Goal: Information Seeking & Learning: Learn about a topic

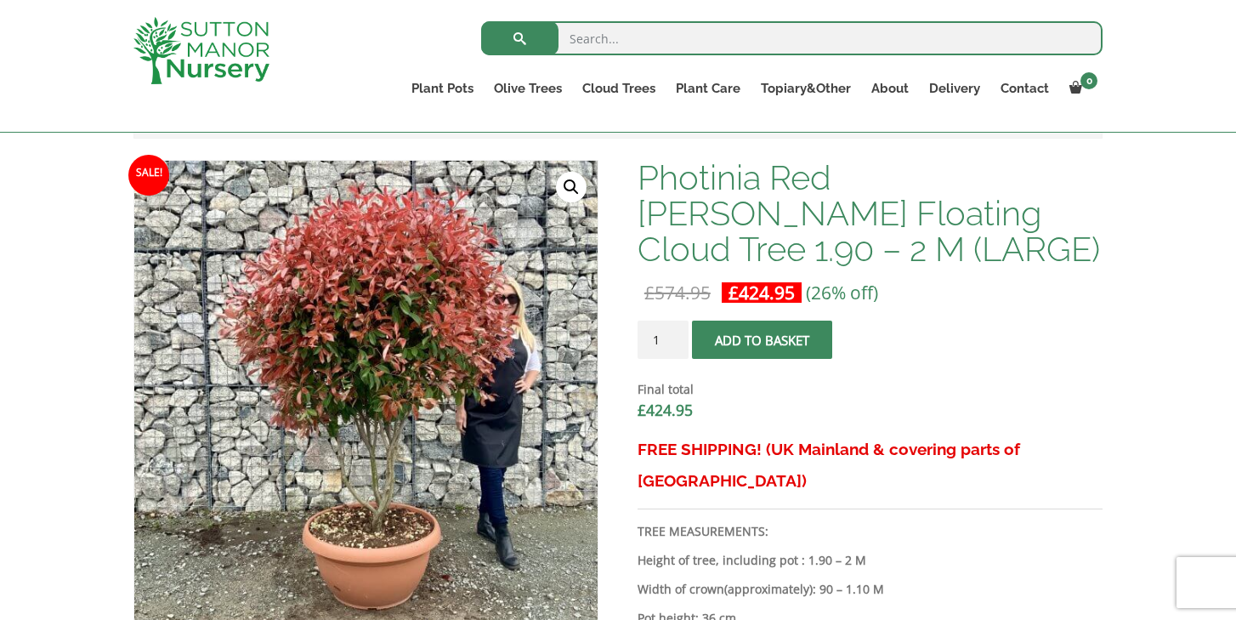
scroll to position [502, 0]
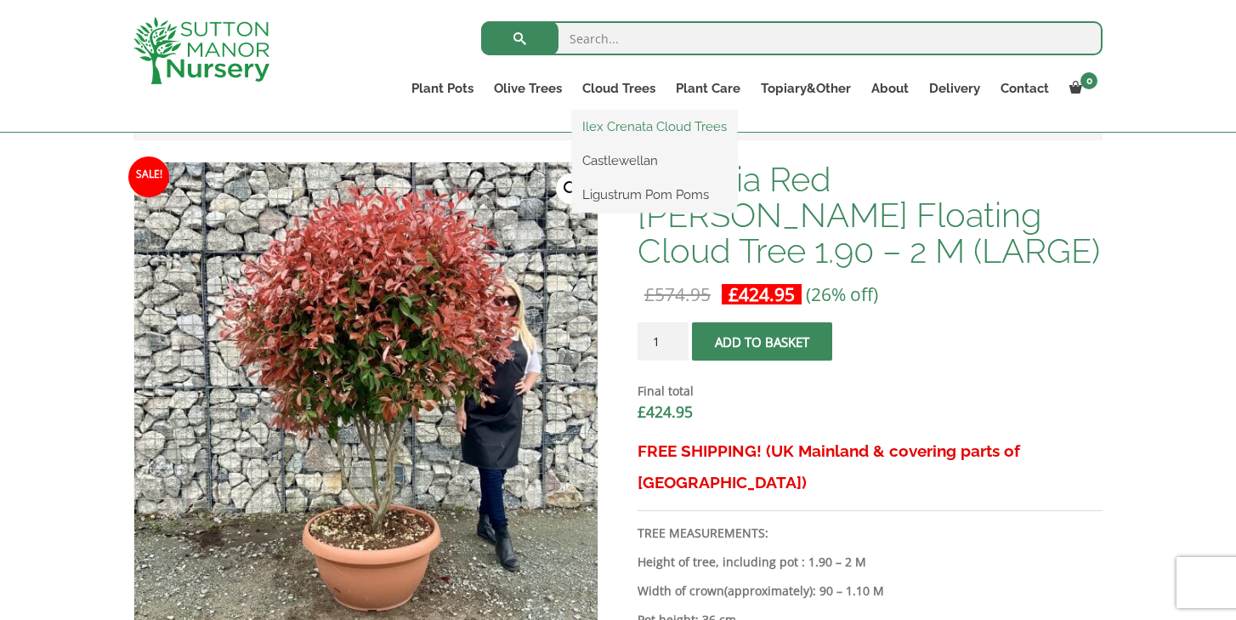
click at [636, 129] on link "Ilex Crenata Cloud Trees" at bounding box center [654, 127] width 165 height 26
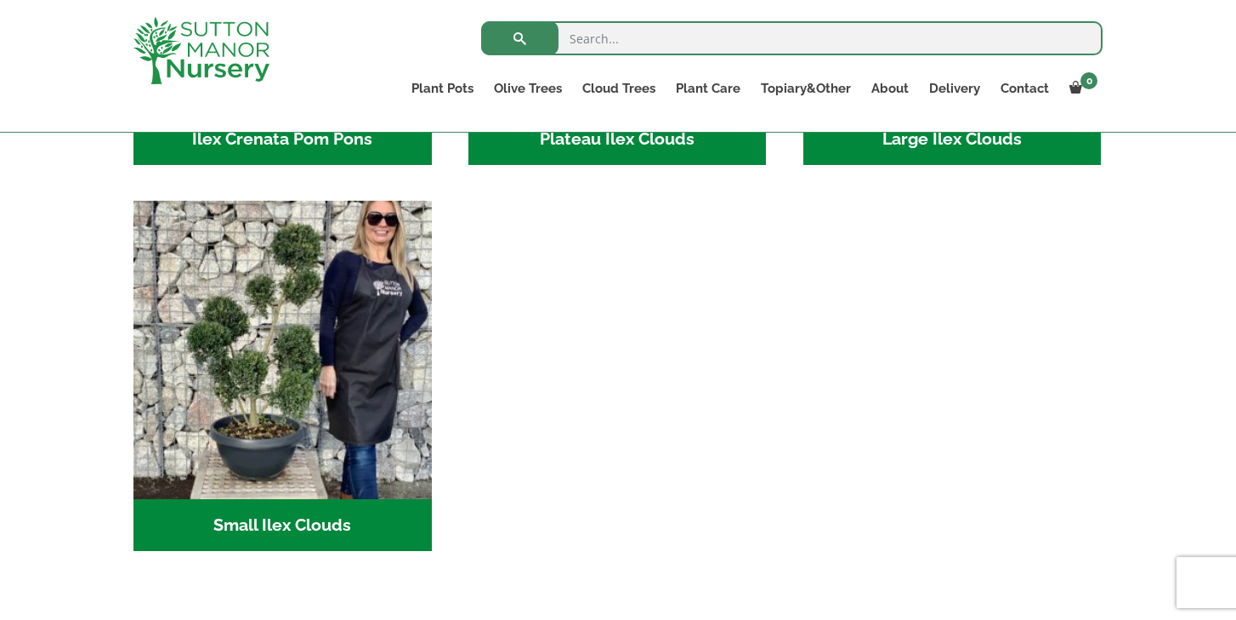
scroll to position [693, 0]
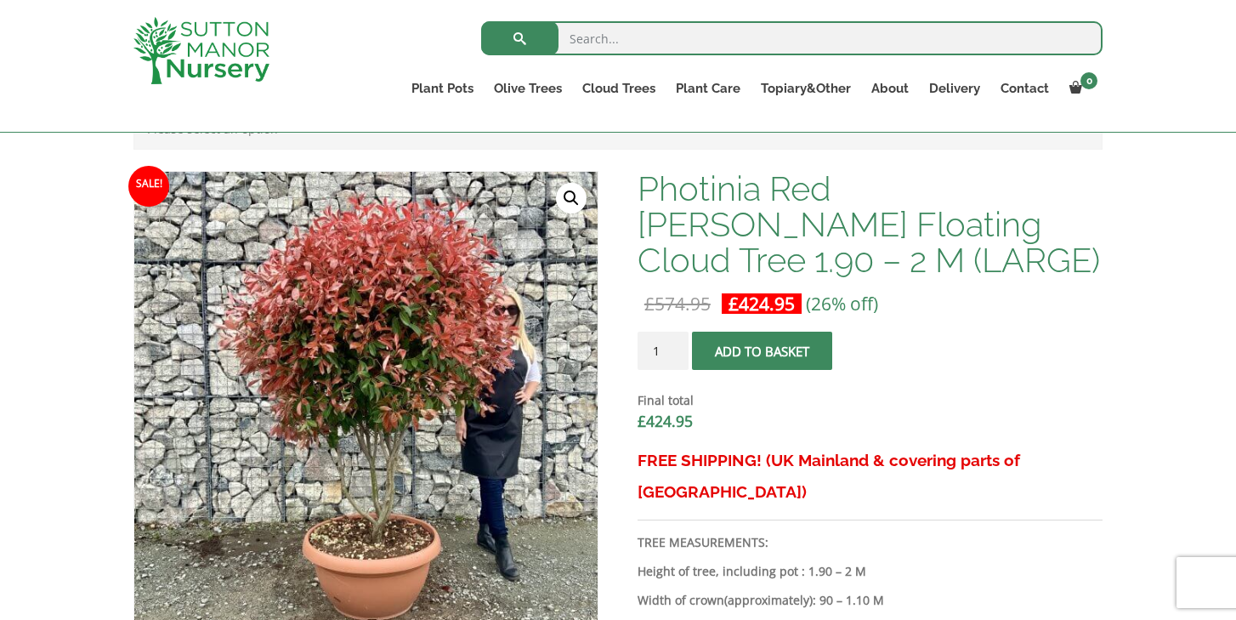
scroll to position [502, 0]
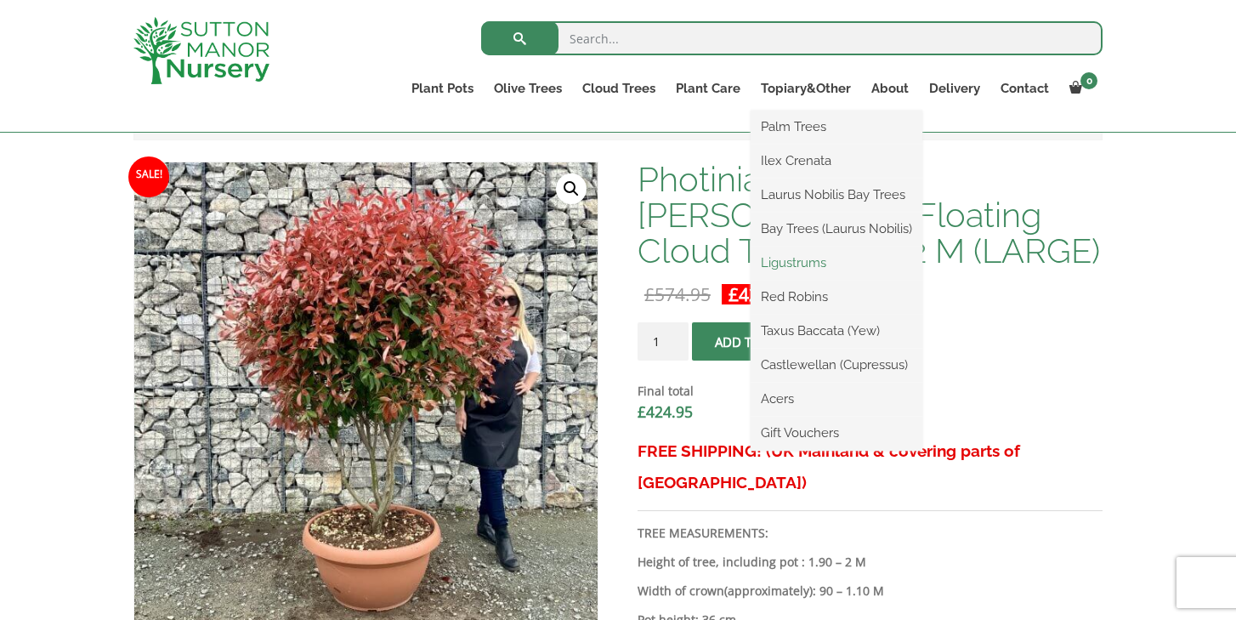
click at [793, 258] on link "Ligustrums" at bounding box center [837, 263] width 172 height 26
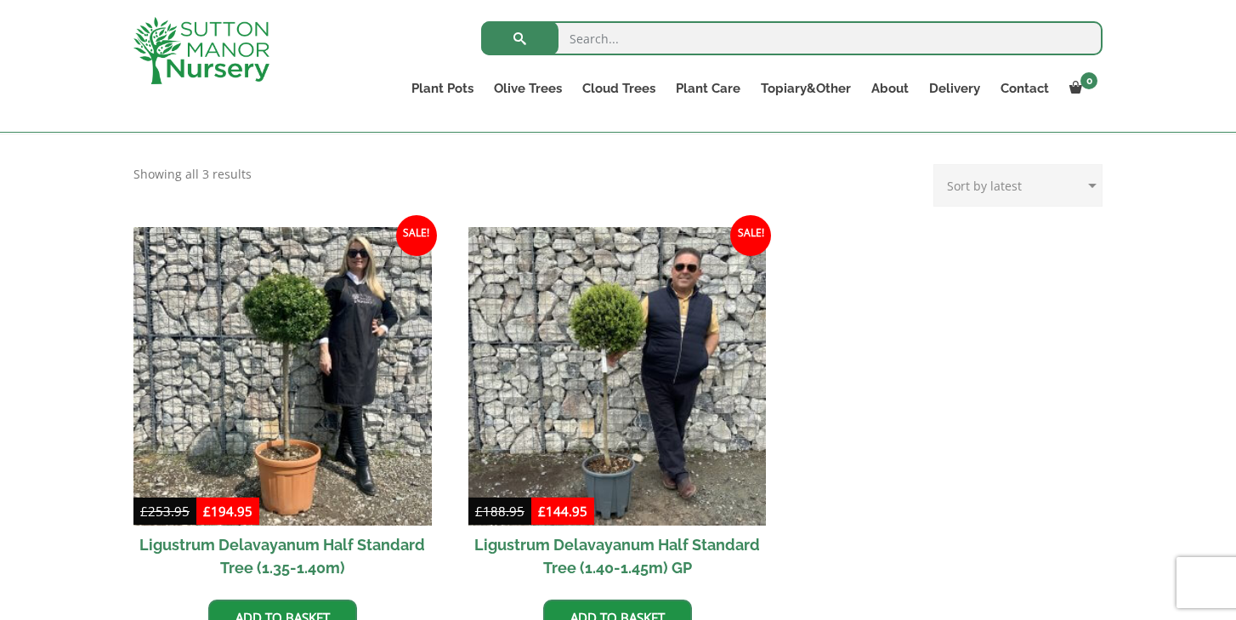
scroll to position [341, 0]
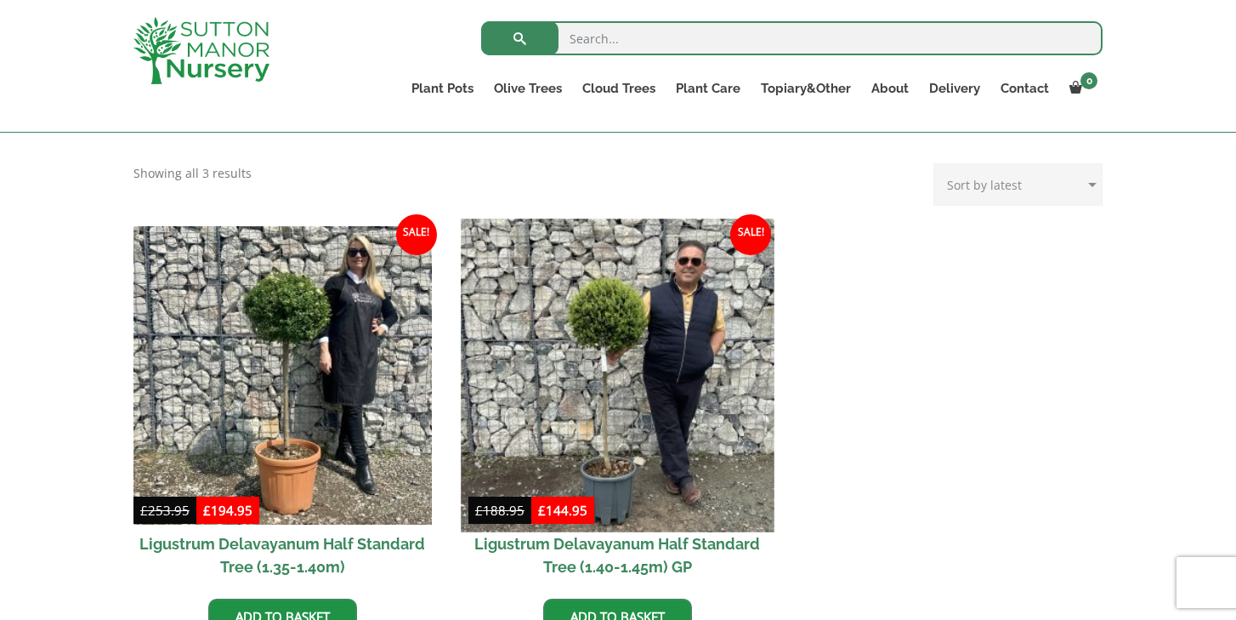
click at [612, 405] on img at bounding box center [617, 375] width 313 height 313
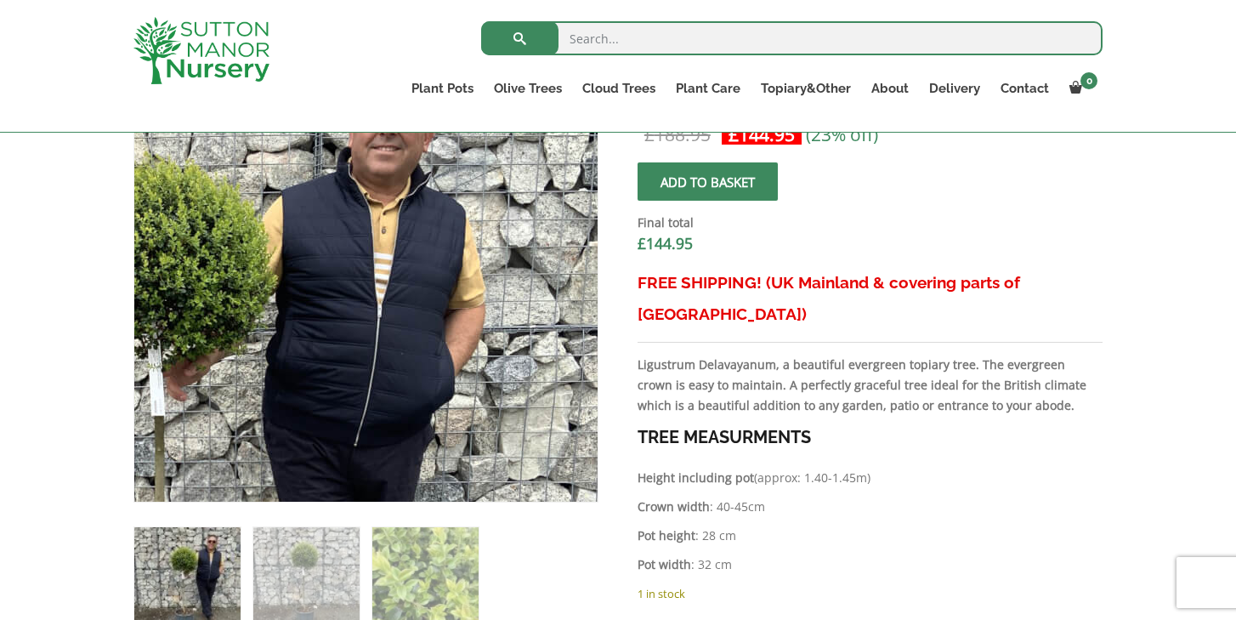
scroll to position [628, 0]
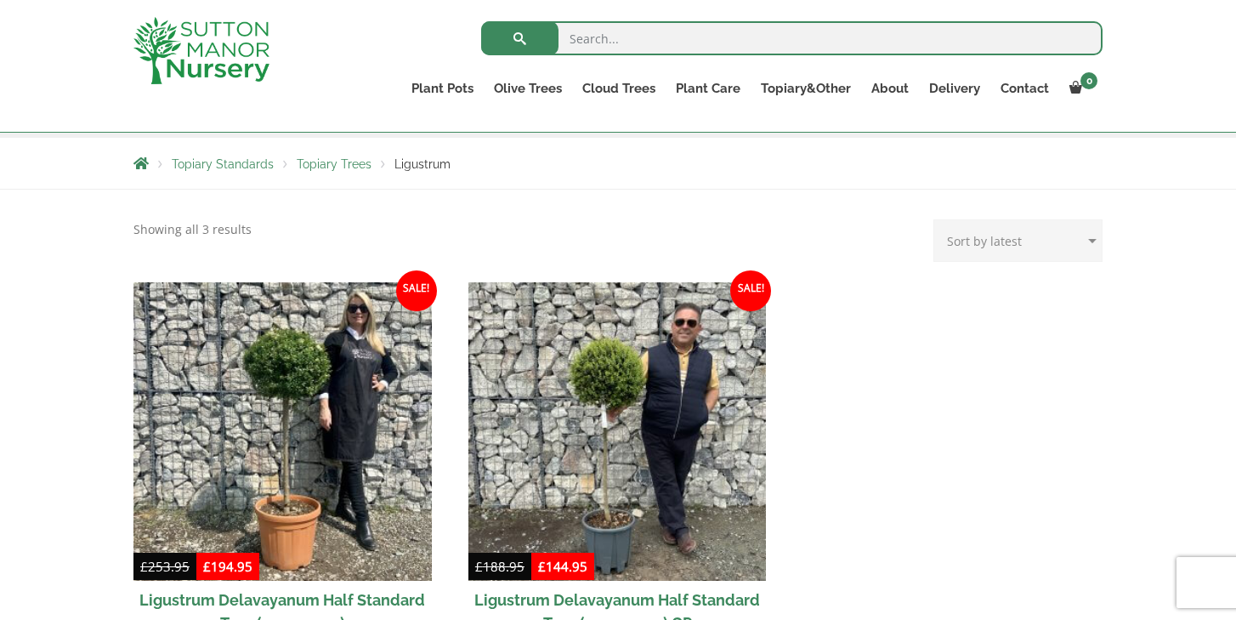
scroll to position [282, 0]
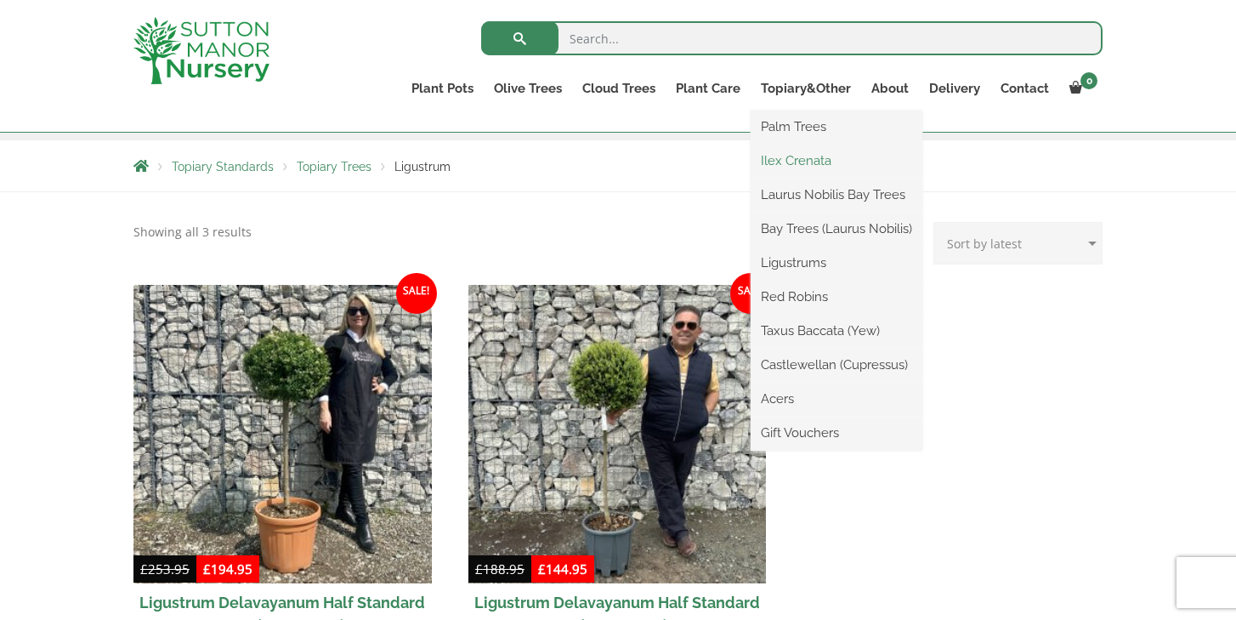
click at [799, 162] on link "Ilex Crenata" at bounding box center [837, 161] width 172 height 26
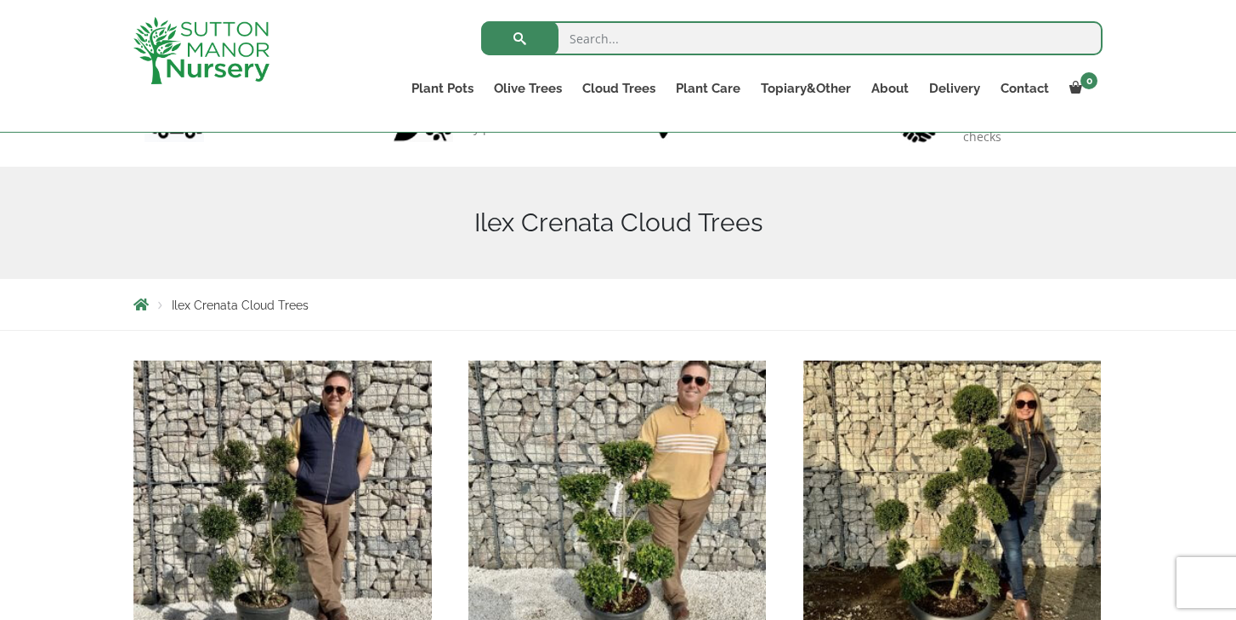
scroll to position [125, 0]
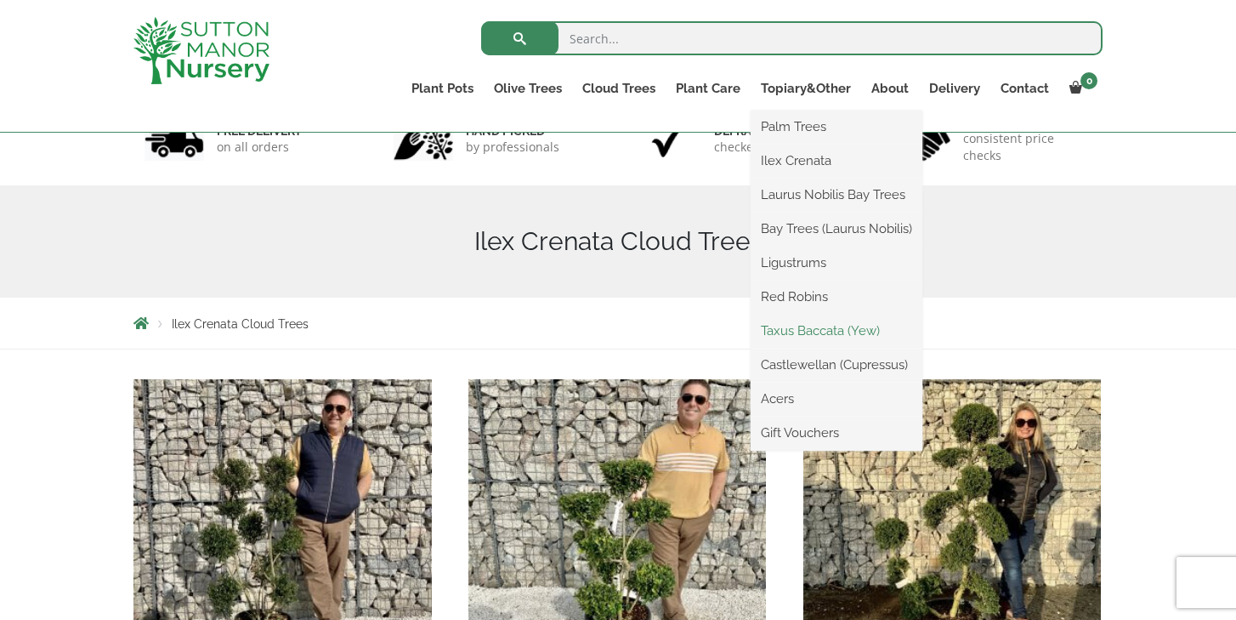
click at [802, 327] on link "Taxus Baccata (Yew)" at bounding box center [837, 331] width 172 height 26
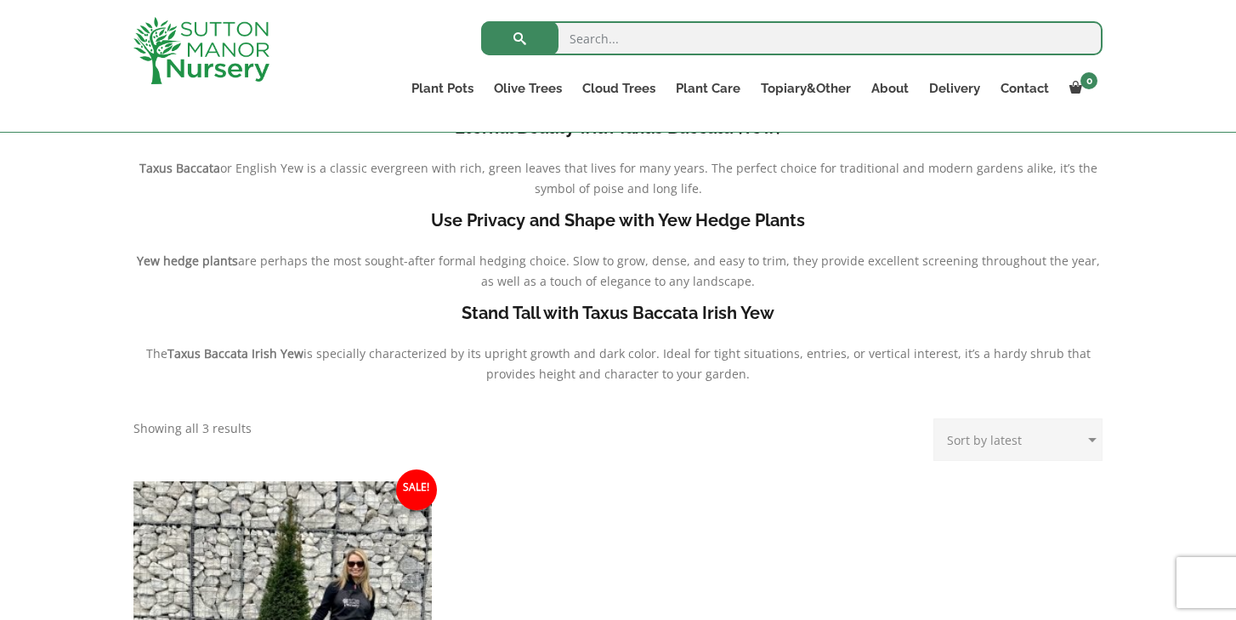
scroll to position [383, 0]
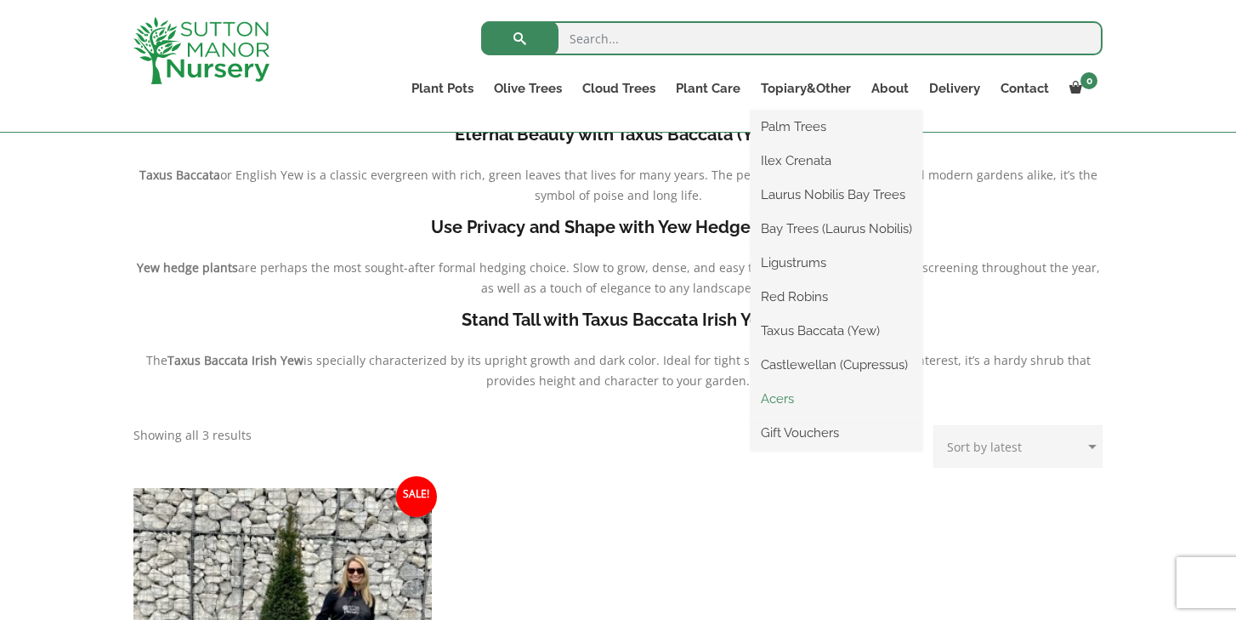
click at [796, 393] on link "Acers" at bounding box center [837, 399] width 172 height 26
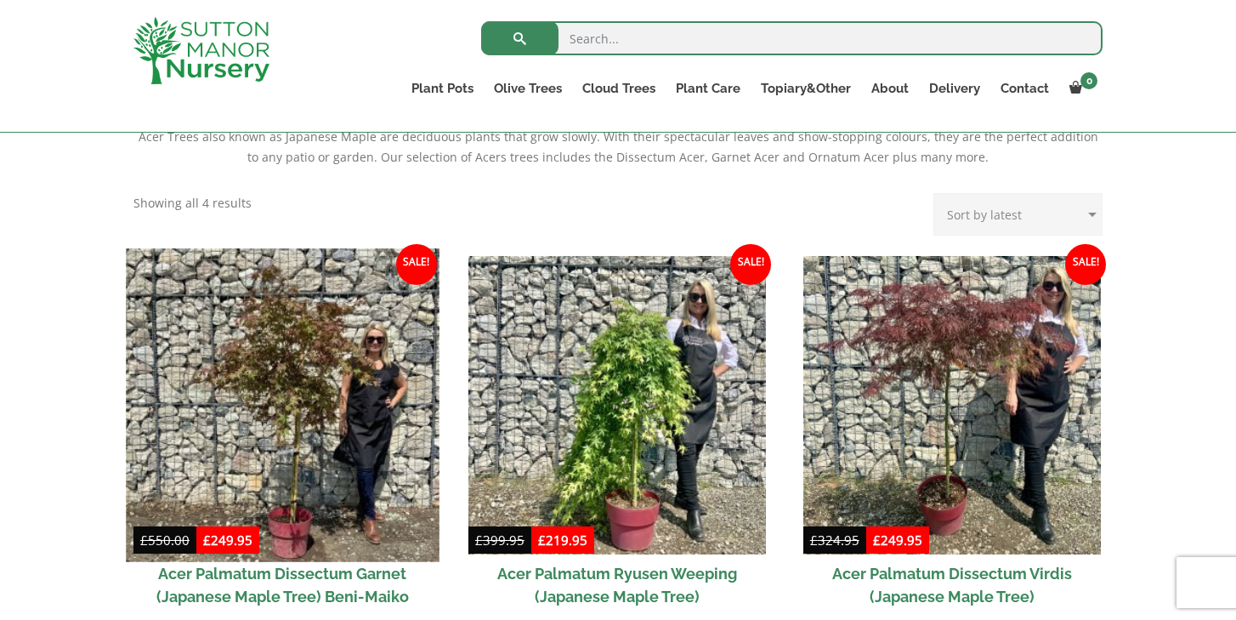
scroll to position [475, 0]
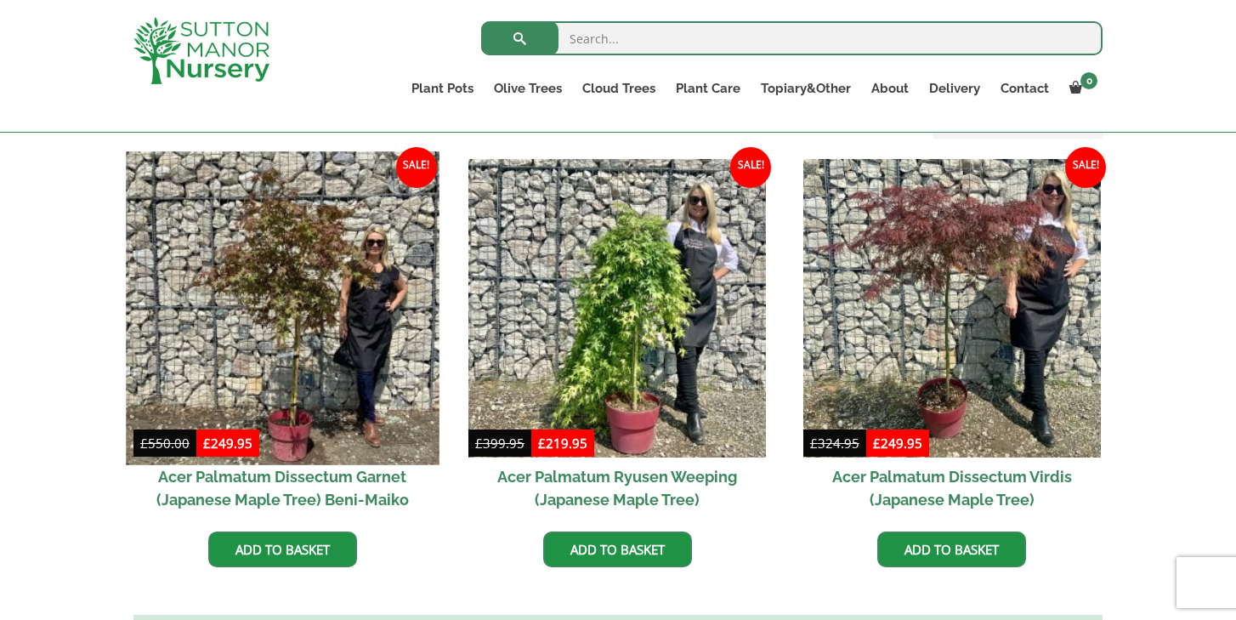
click at [286, 332] on img at bounding box center [282, 307] width 313 height 313
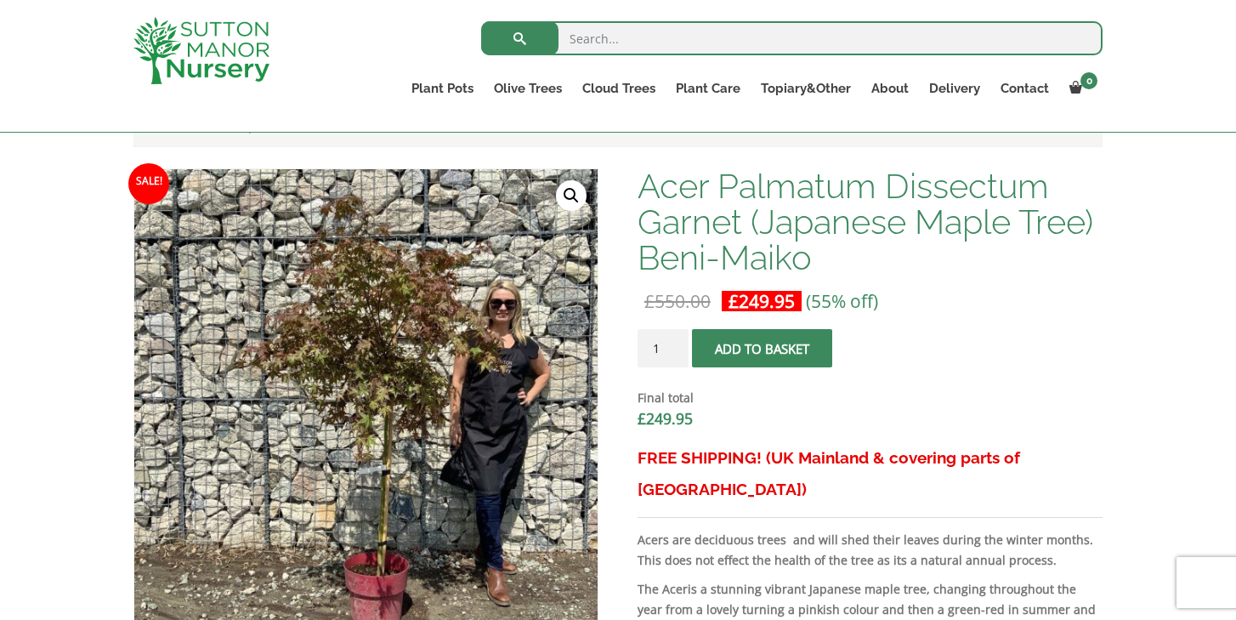
scroll to position [501, 0]
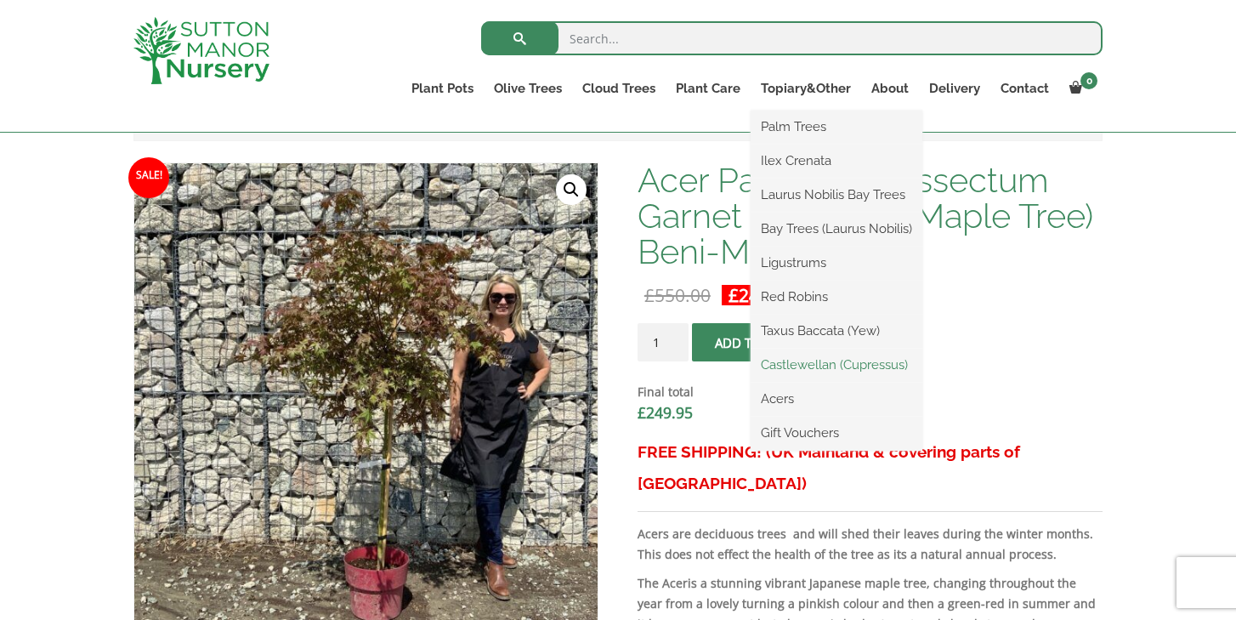
click at [795, 360] on link "Castlewellan (Cupressus)" at bounding box center [837, 365] width 172 height 26
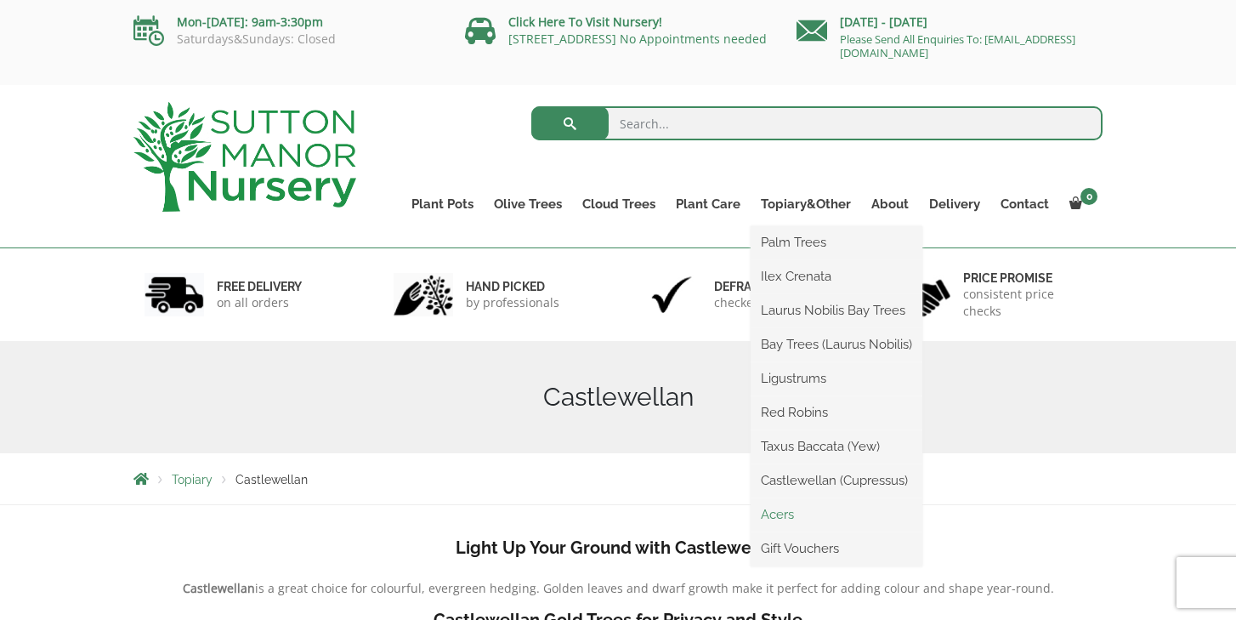
click at [784, 515] on link "Acers" at bounding box center [837, 515] width 172 height 26
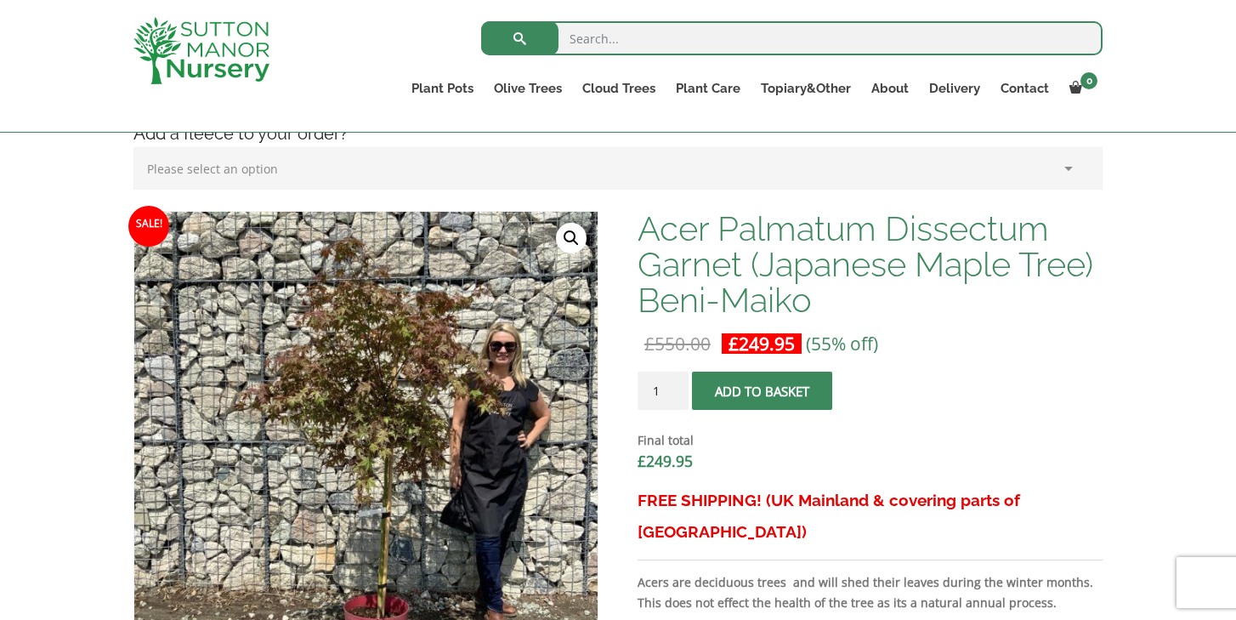
scroll to position [448, 0]
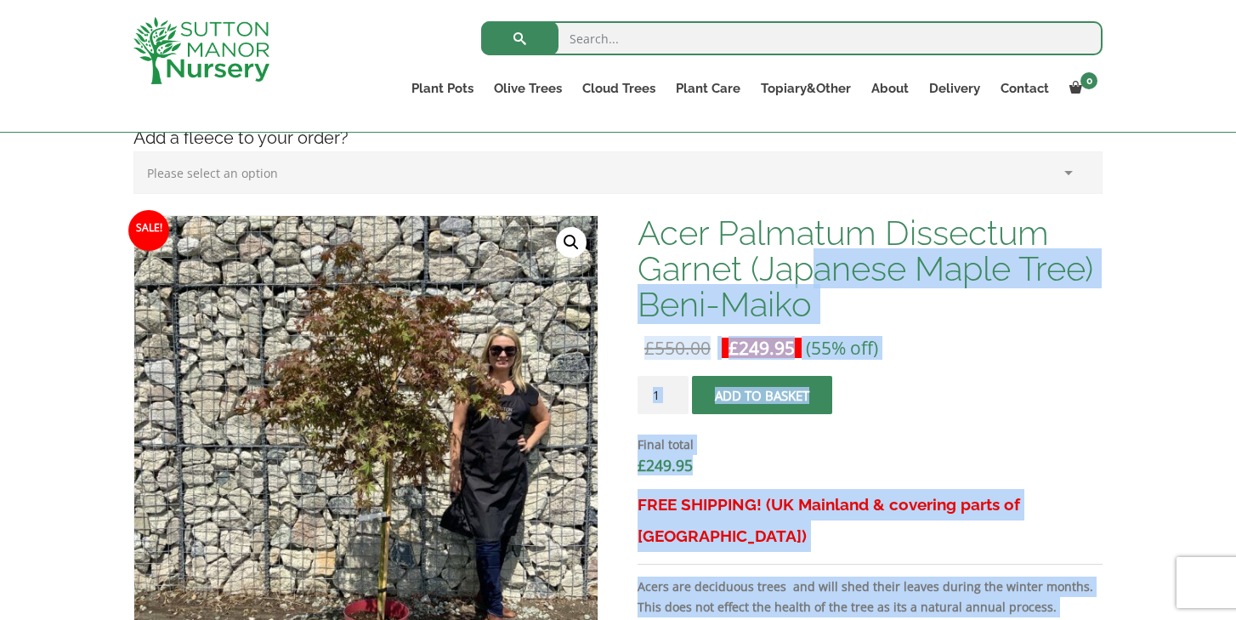
drag, startPoint x: 636, startPoint y: 229, endPoint x: 821, endPoint y: 275, distance: 191.0
click at [871, 302] on h1 "Acer Palmatum Dissectum Garnet (Japanese Maple Tree) Beni-Maiko" at bounding box center [870, 268] width 465 height 107
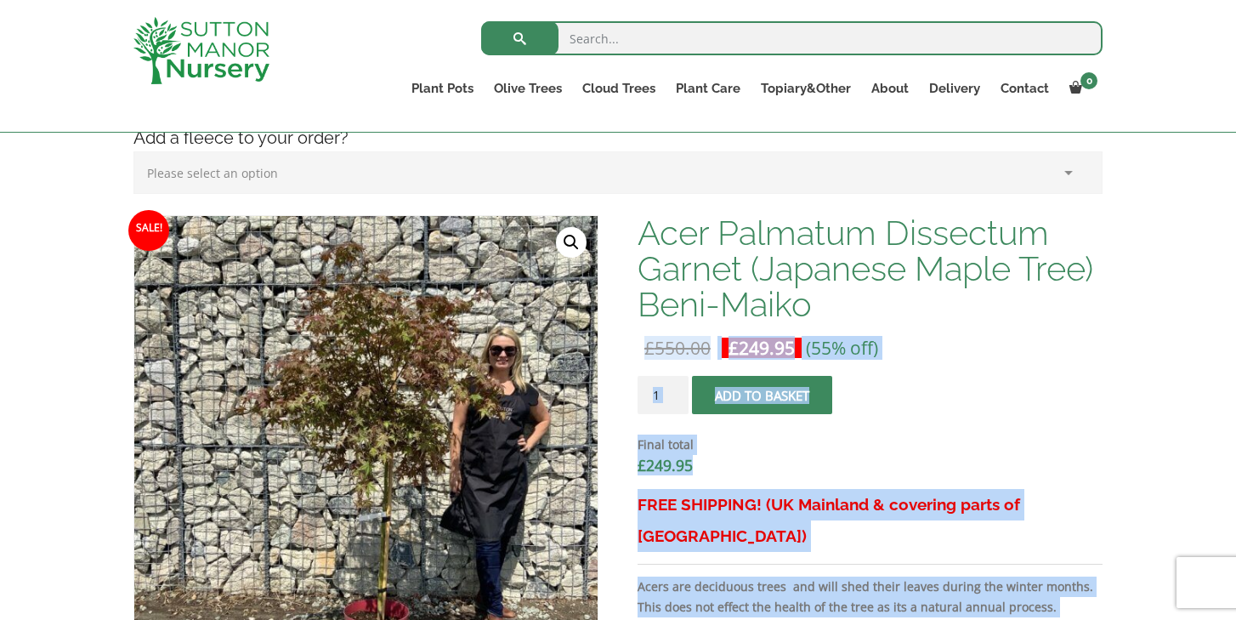
drag, startPoint x: 827, startPoint y: 308, endPoint x: 633, endPoint y: 238, distance: 206.9
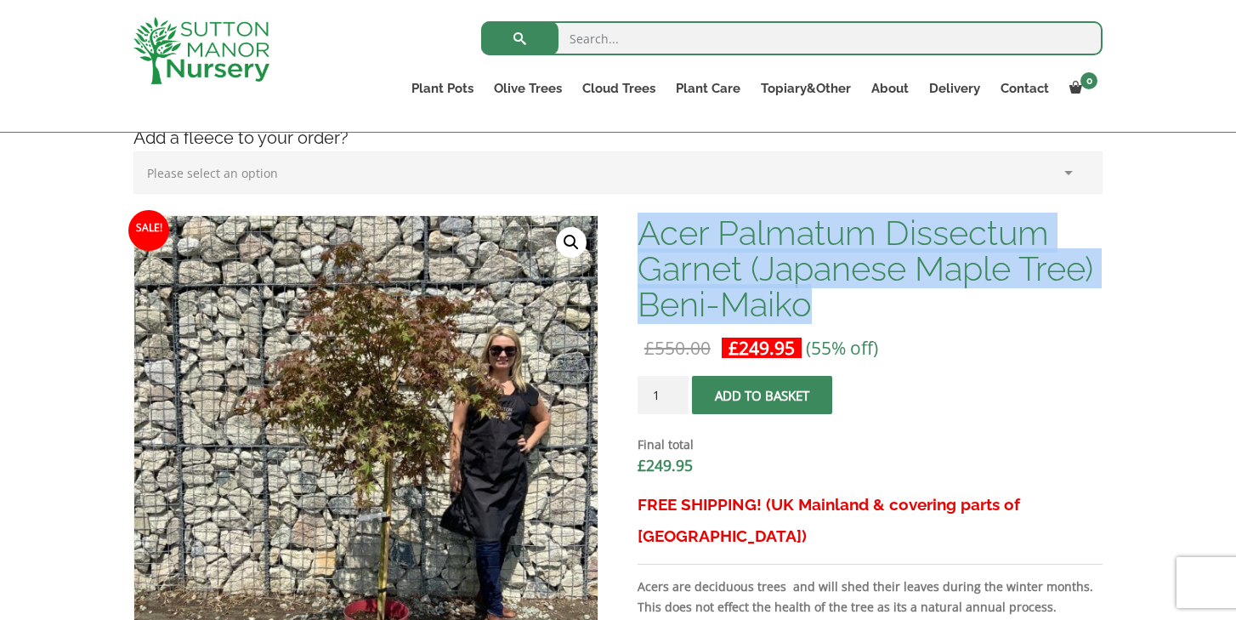
drag, startPoint x: 819, startPoint y: 298, endPoint x: 646, endPoint y: 235, distance: 183.7
click at [646, 235] on h1 "Acer Palmatum Dissectum Garnet (Japanese Maple Tree) Beni-Maiko" at bounding box center [870, 268] width 465 height 107
copy h1 "Acer Palmatum Dissectum Garnet (Japanese Maple Tree) Beni-Maiko"
